Goal: Task Accomplishment & Management: Manage account settings

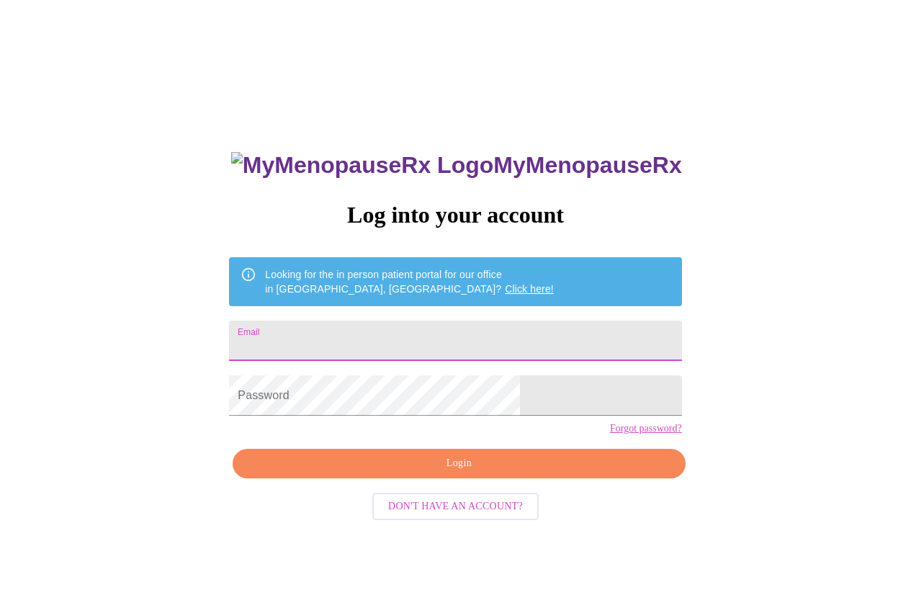
click at [403, 332] on input "Email" at bounding box center [455, 340] width 452 height 40
type input "[PERSON_NAME][EMAIL_ADDRESS][DOMAIN_NAME]"
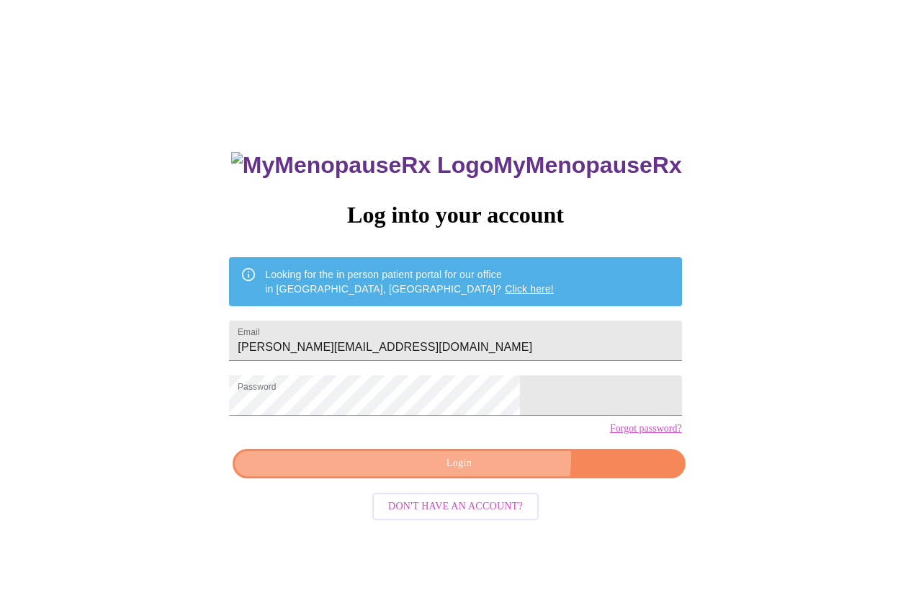
click at [483, 472] on span "Login" at bounding box center [458, 463] width 419 height 18
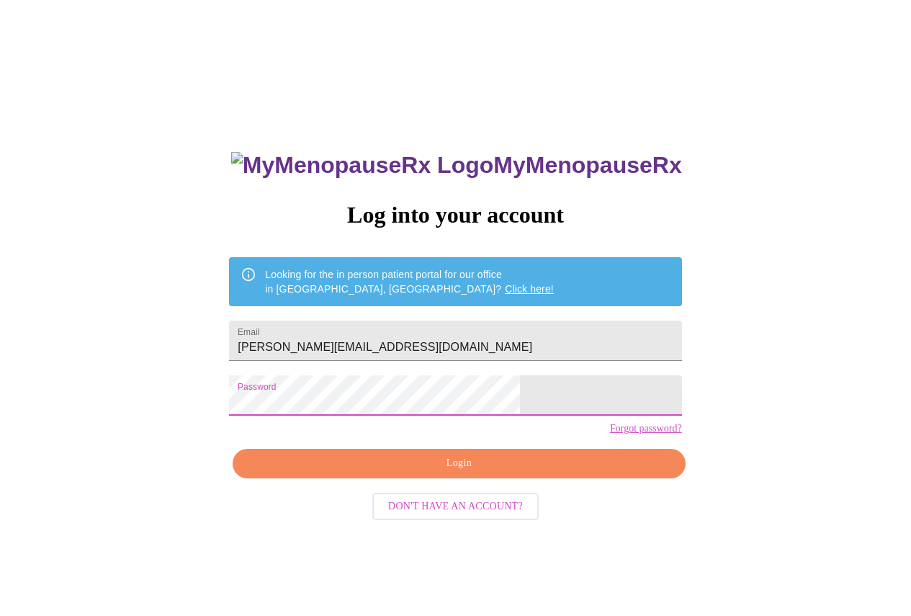
click at [429, 472] on span "Login" at bounding box center [458, 463] width 419 height 18
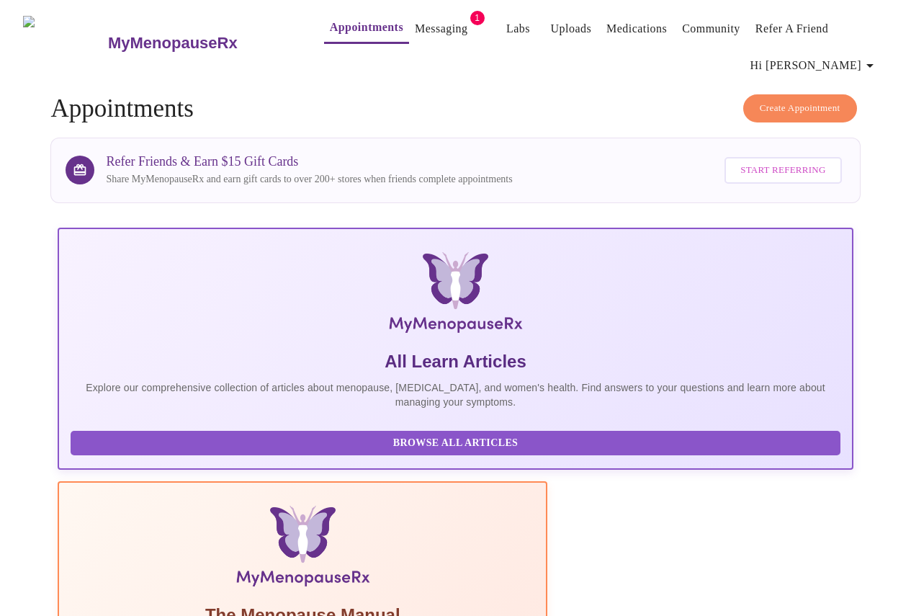
click at [428, 31] on link "Messaging" at bounding box center [441, 29] width 53 height 20
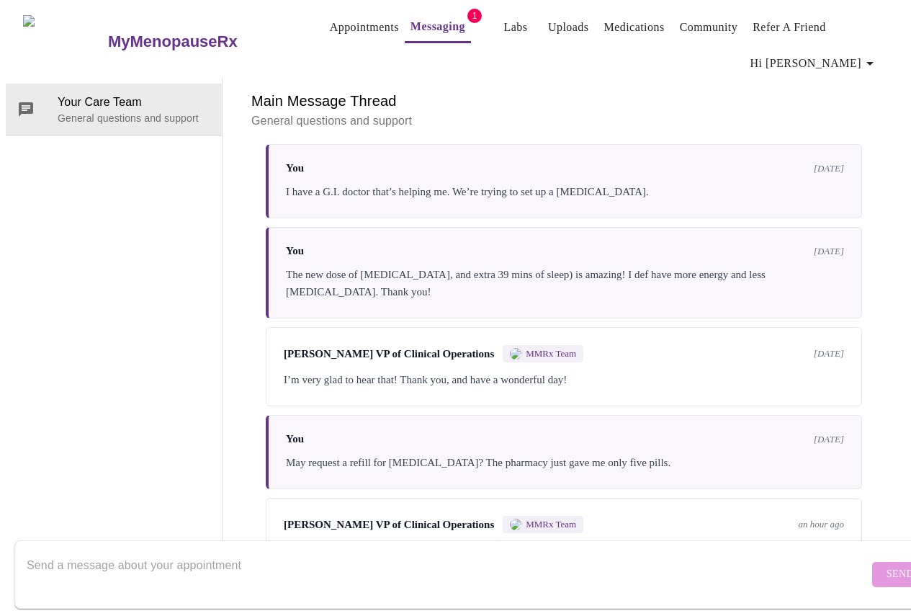
scroll to position [4786, 0]
